Goal: Browse casually: Explore the website without a specific task or goal

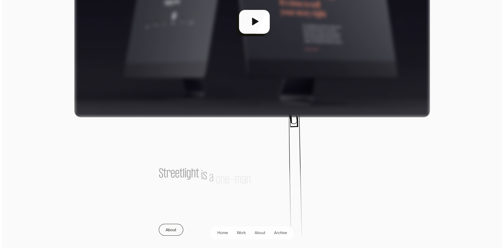
scroll to position [236, 0]
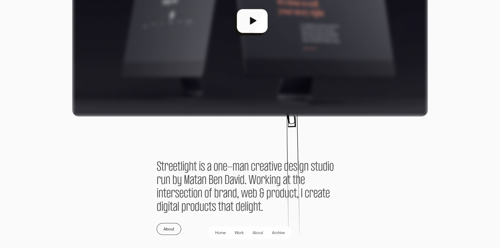
click at [252, 22] on div "open lightbox" at bounding box center [250, 23] width 356 height 187
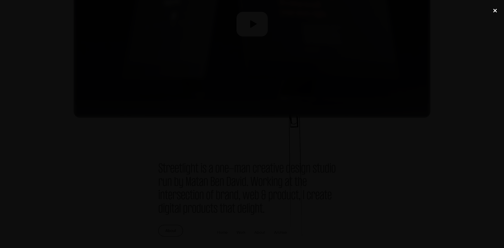
click at [496, 11] on div "close lightbox" at bounding box center [495, 11] width 18 height 12
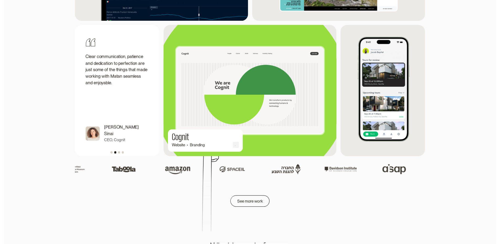
scroll to position [718, 0]
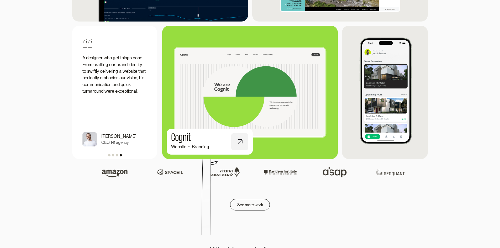
click at [270, 111] on img at bounding box center [249, 93] width 193 height 142
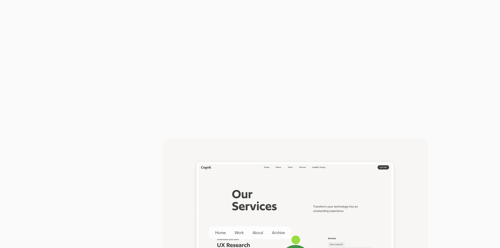
scroll to position [184, 0]
click at [410, 86] on video at bounding box center [250, 42] width 356 height 178
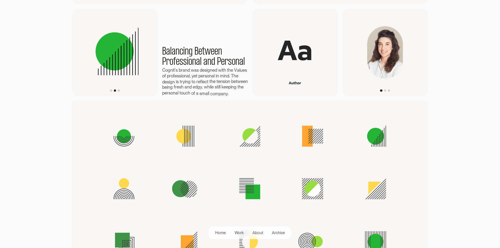
scroll to position [897, 0]
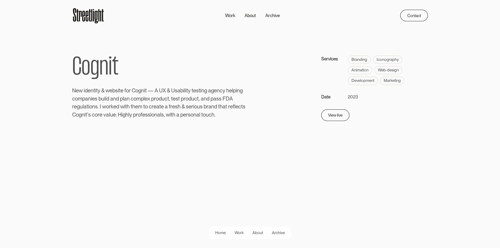
scroll to position [897, 0]
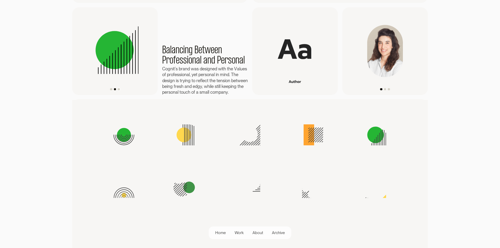
click at [118, 90] on div "Show slide 3 of 3" at bounding box center [119, 89] width 2 height 2
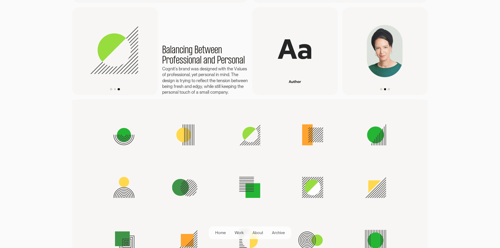
click at [115, 90] on div "Show slide 2 of 3" at bounding box center [115, 89] width 2 height 2
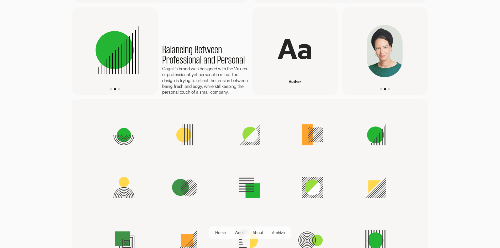
click at [109, 95] on div "carousel" at bounding box center [115, 90] width 86 height 11
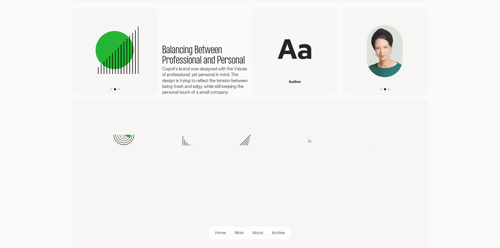
click at [111, 90] on div "Show slide 1 of 3" at bounding box center [111, 89] width 2 height 2
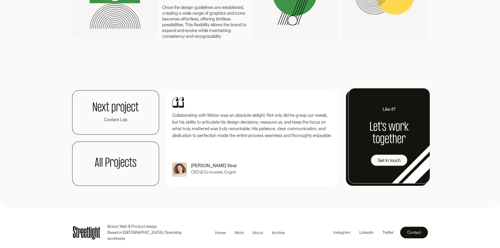
scroll to position [1291, 0]
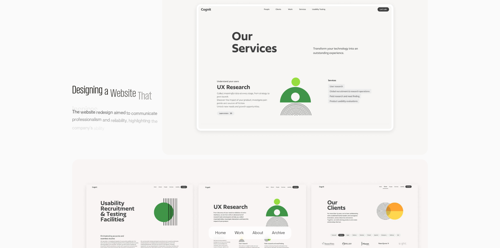
scroll to position [341, 0]
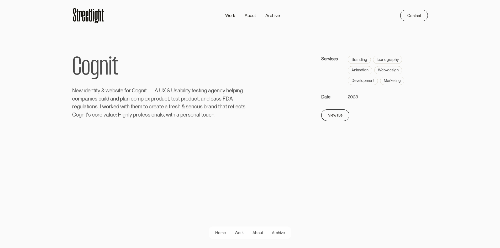
scroll to position [341, 0]
